Goal: Task Accomplishment & Management: Use online tool/utility

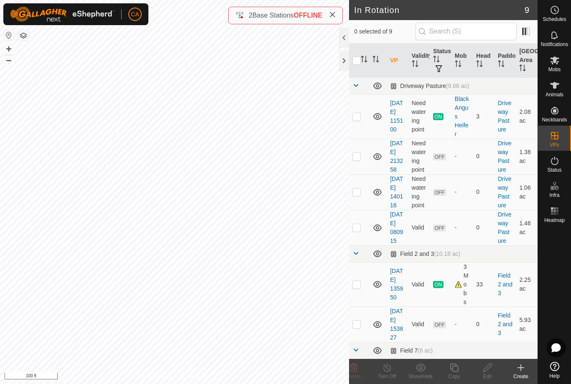
click at [358, 159] on p-checkbox at bounding box center [357, 156] width 8 height 7
click at [353, 365] on icon at bounding box center [354, 367] width 8 height 8
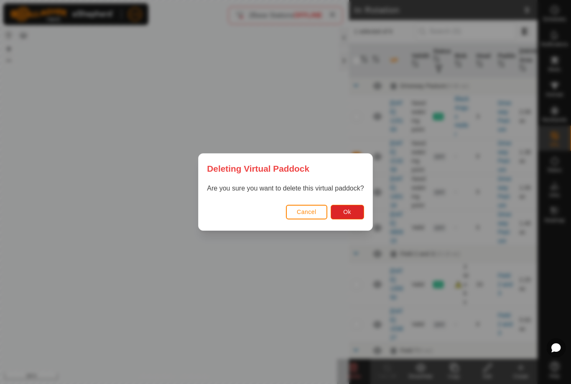
click at [350, 214] on span "Ok" at bounding box center [347, 211] width 8 height 7
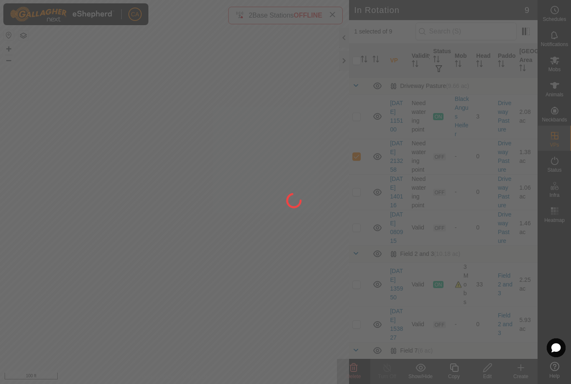
checkbox input "false"
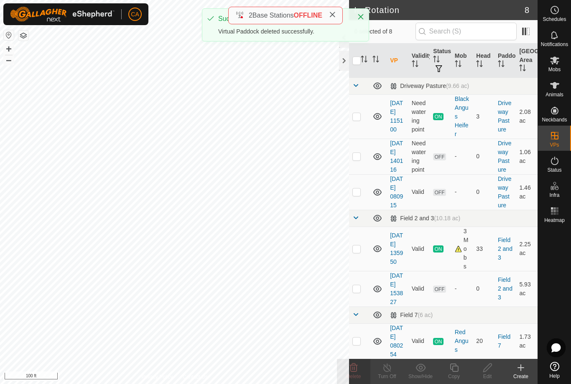
click at [362, 201] on td at bounding box center [359, 192] width 20 height 36
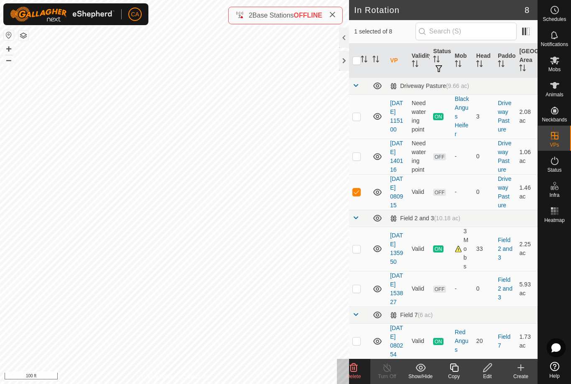
click at [358, 376] on span "Delete" at bounding box center [354, 376] width 15 height 6
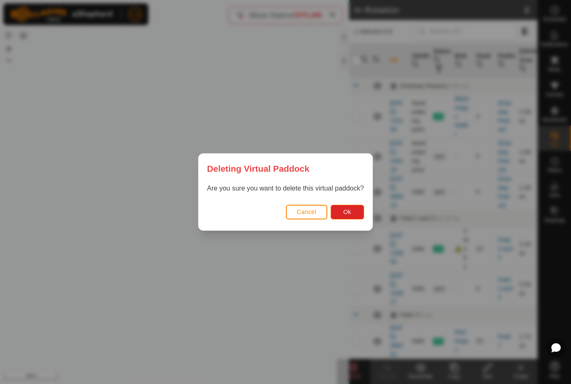
click at [351, 216] on button "Ok" at bounding box center [347, 212] width 33 height 15
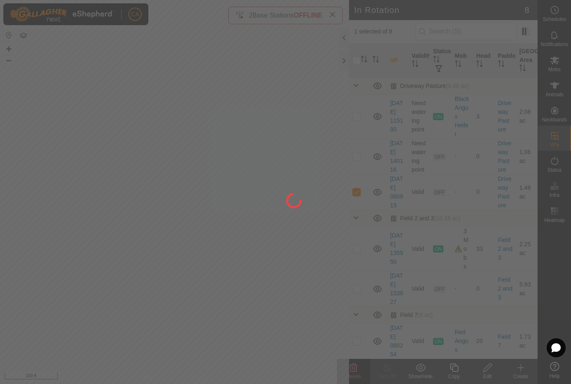
checkbox input "false"
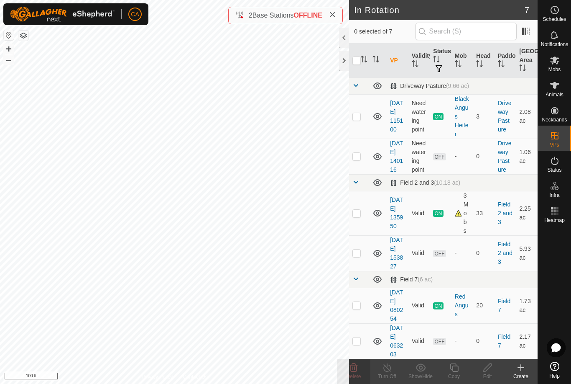
click at [355, 159] on p-checkbox at bounding box center [357, 156] width 8 height 7
click at [359, 368] on delete-svg-icon at bounding box center [353, 367] width 33 height 10
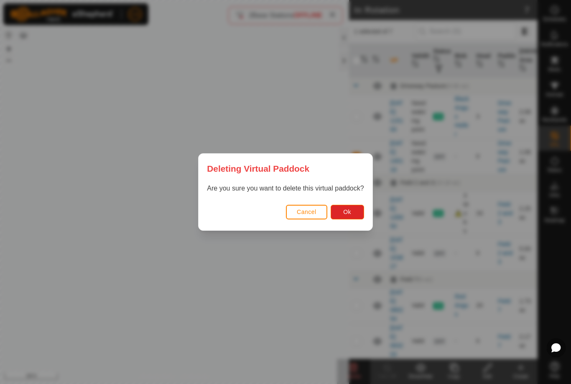
click at [357, 209] on button "Ok" at bounding box center [347, 212] width 33 height 15
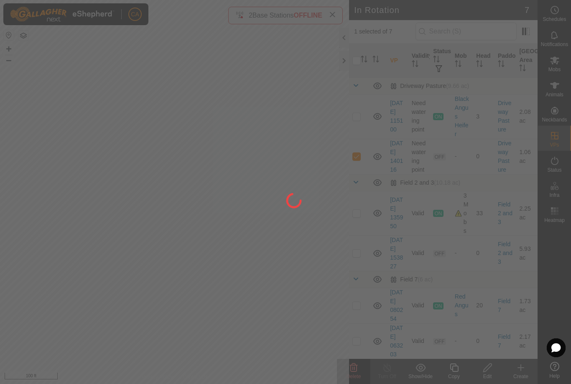
checkbox input "false"
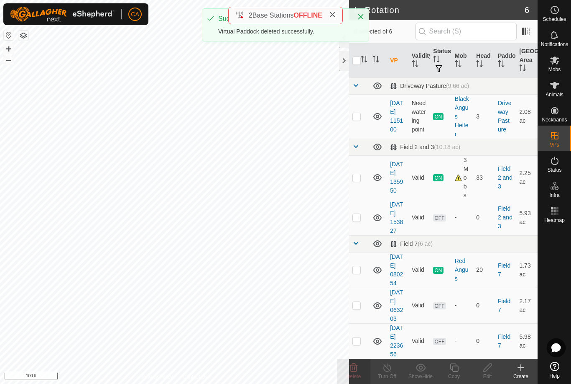
click at [358, 113] on p-checkbox at bounding box center [357, 116] width 8 height 7
checkbox input "true"
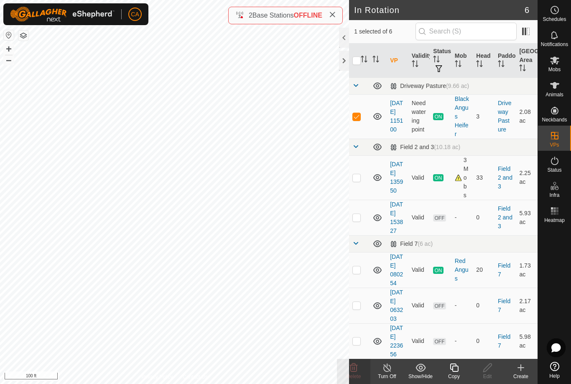
click at [464, 374] on div "Copy" at bounding box center [453, 376] width 33 height 8
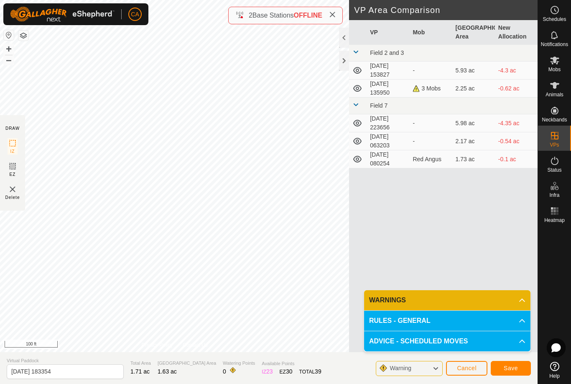
click at [517, 366] on span "Save" at bounding box center [511, 367] width 14 height 7
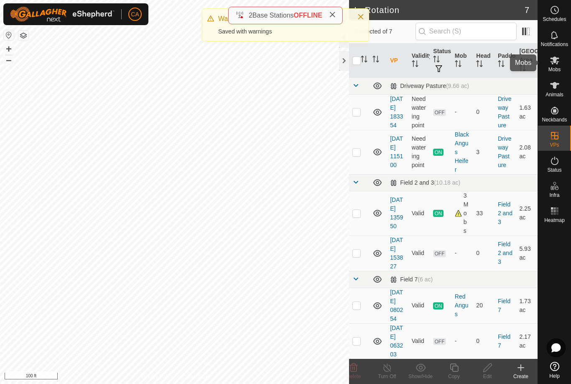
click at [559, 67] on span "Mobs" at bounding box center [555, 69] width 12 height 5
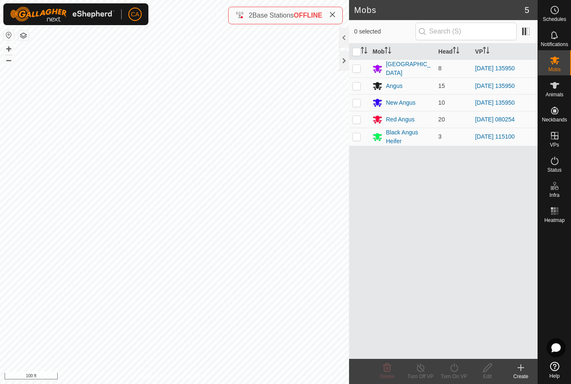
click at [353, 138] on p-checkbox at bounding box center [357, 136] width 8 height 7
checkbox input "true"
click at [461, 371] on turn-on-svg-icon at bounding box center [453, 367] width 33 height 10
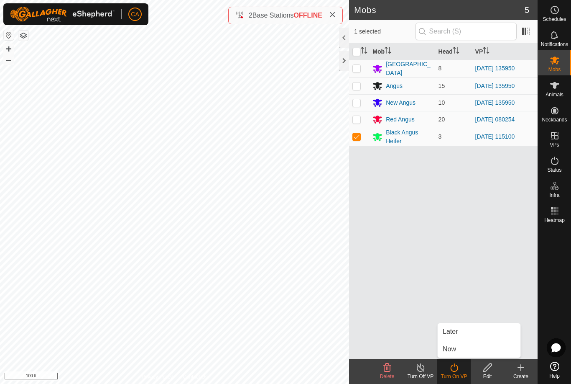
click at [467, 349] on link "Now" at bounding box center [479, 348] width 83 height 17
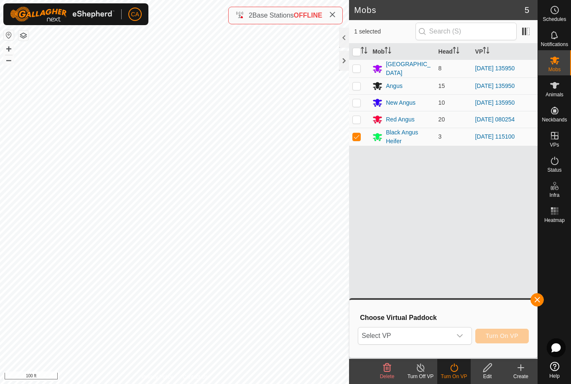
click at [411, 336] on span "Select VP" at bounding box center [404, 335] width 93 height 17
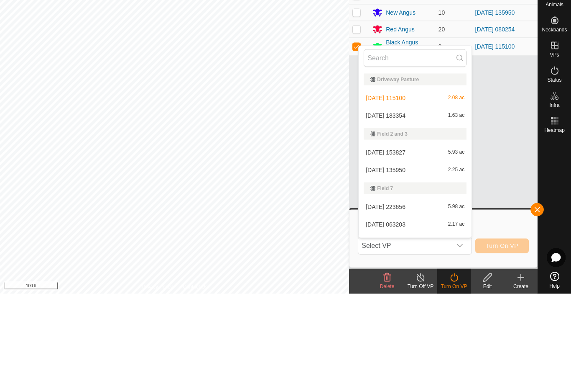
click at [421, 200] on div "[DATE] 183354 1.63 ac" at bounding box center [415, 205] width 103 height 10
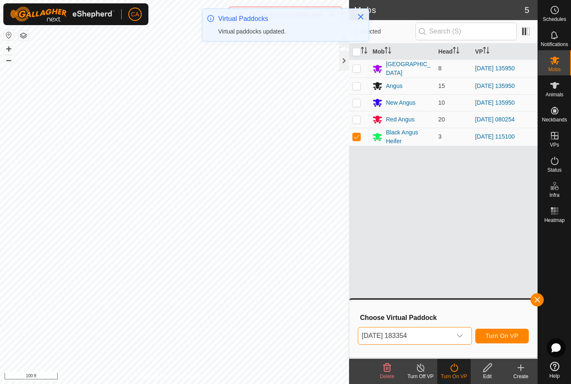
click at [511, 339] on span "Turn On VP" at bounding box center [502, 335] width 33 height 7
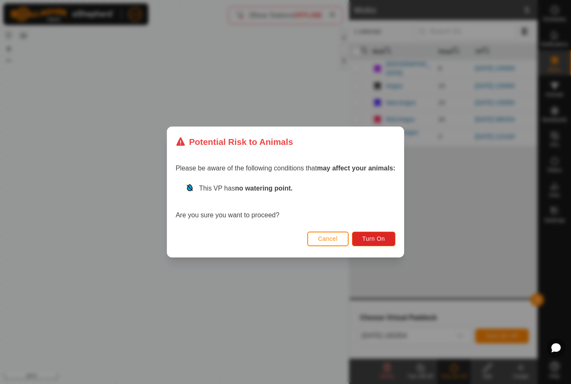
click at [384, 238] on span "Turn On" at bounding box center [374, 238] width 23 height 7
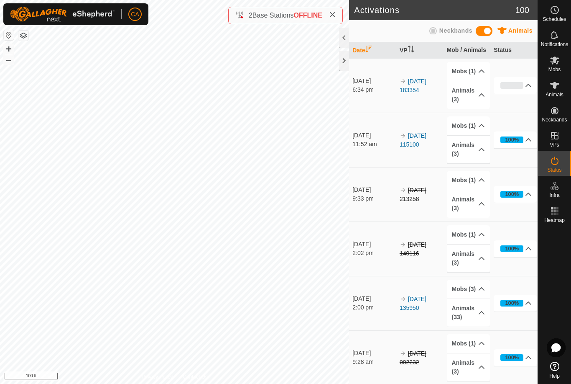
click at [333, 14] on icon at bounding box center [332, 14] width 7 height 7
